Goal: Task Accomplishment & Management: Use online tool/utility

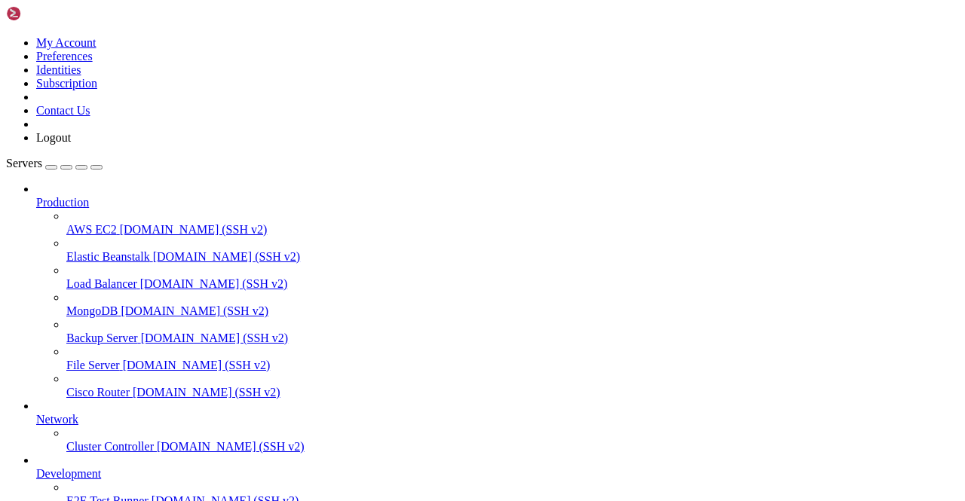
scroll to position [187, 0]
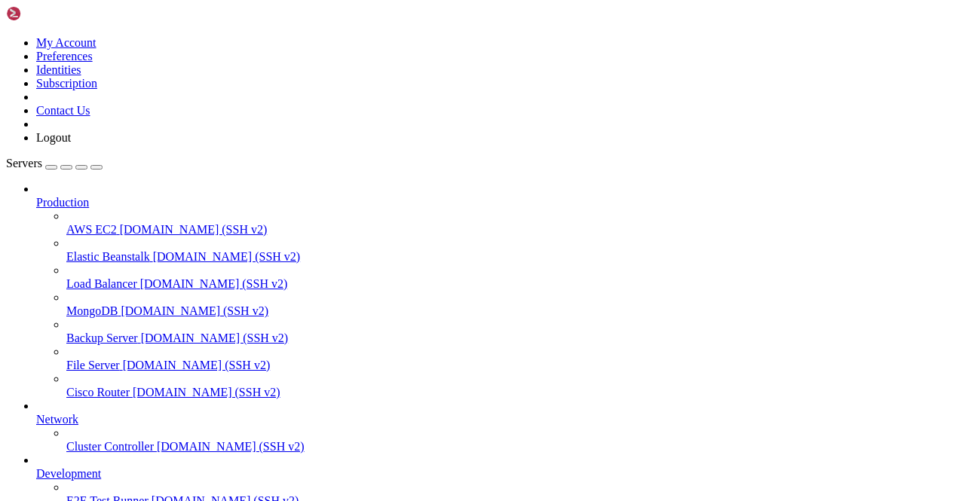
scroll to position [986, 0]
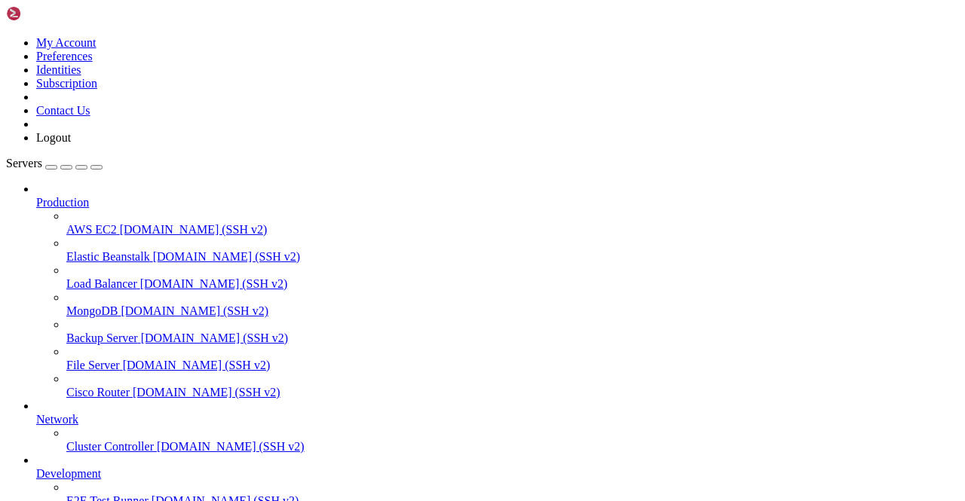
scroll to position [27520, 0]
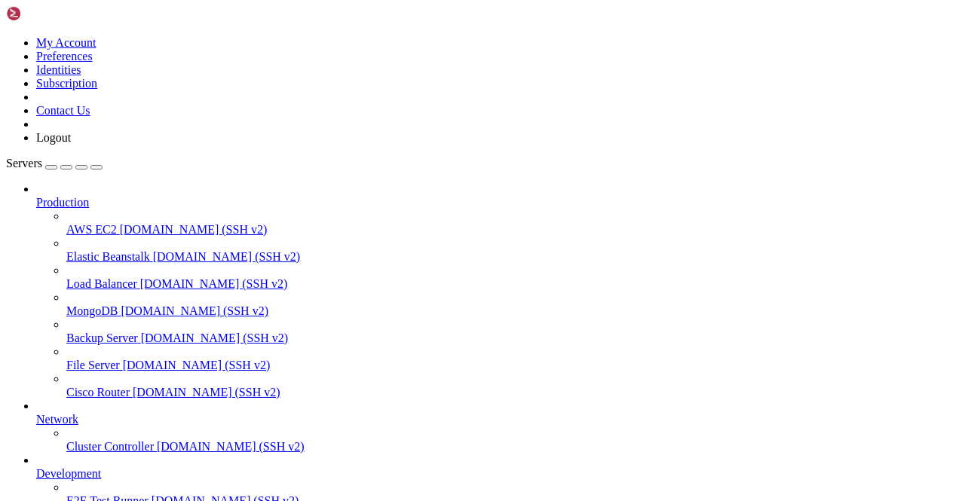
scroll to position [27535, 0]
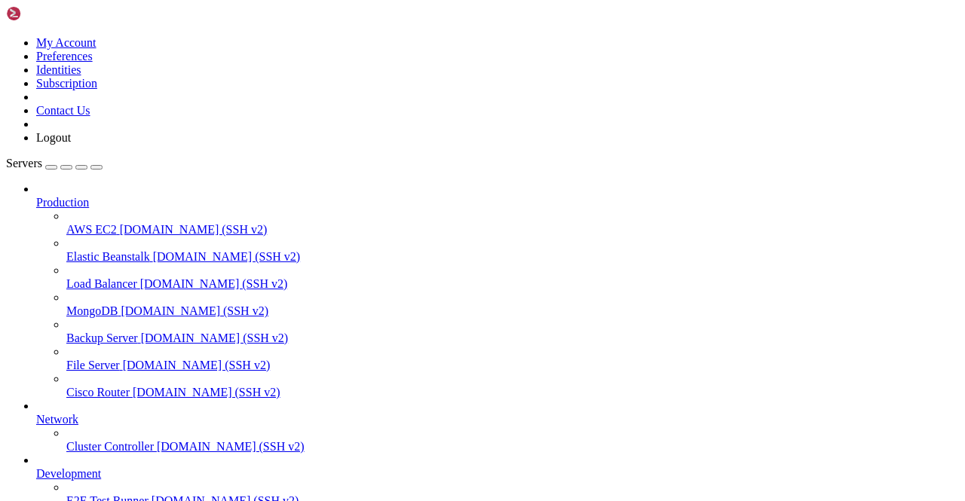
scroll to position [27512, 0]
